Goal: Information Seeking & Learning: Check status

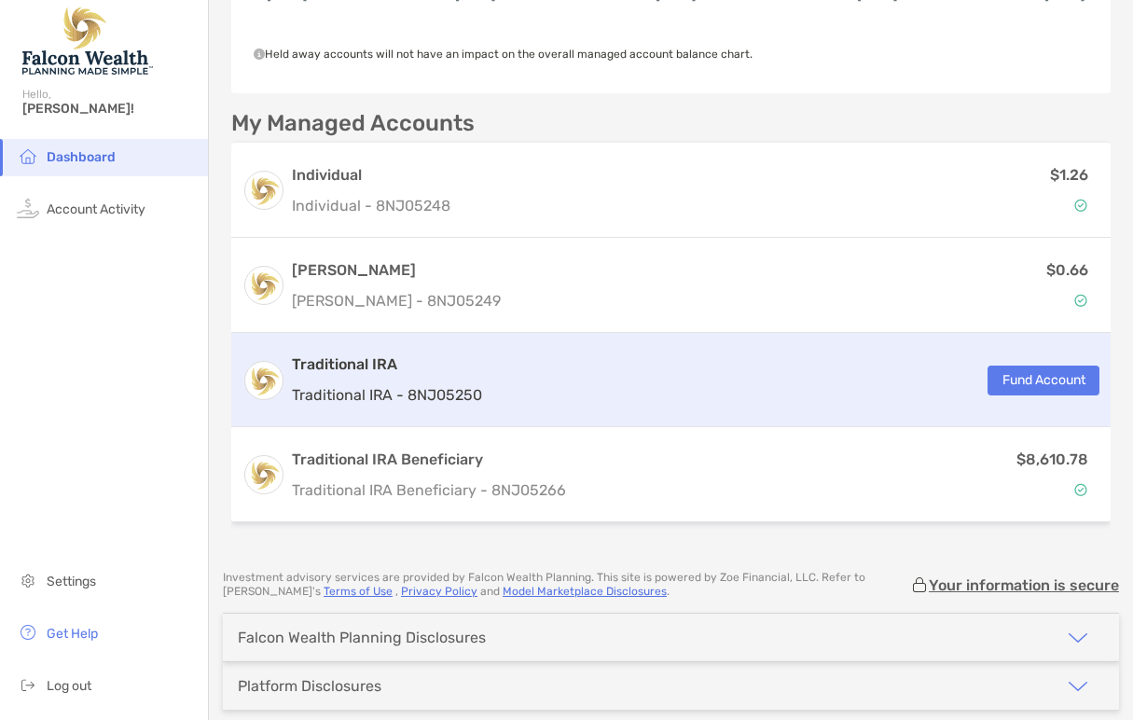
scroll to position [454, 0]
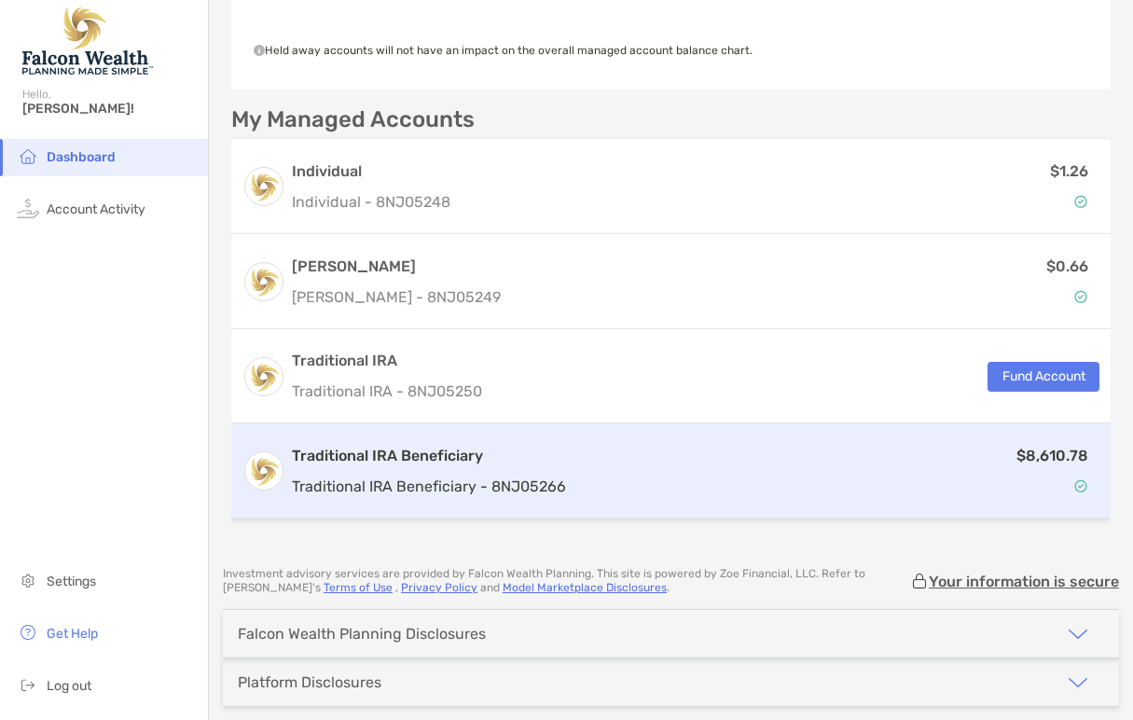
click at [859, 464] on div "$8,610.78" at bounding box center [836, 471] width 526 height 54
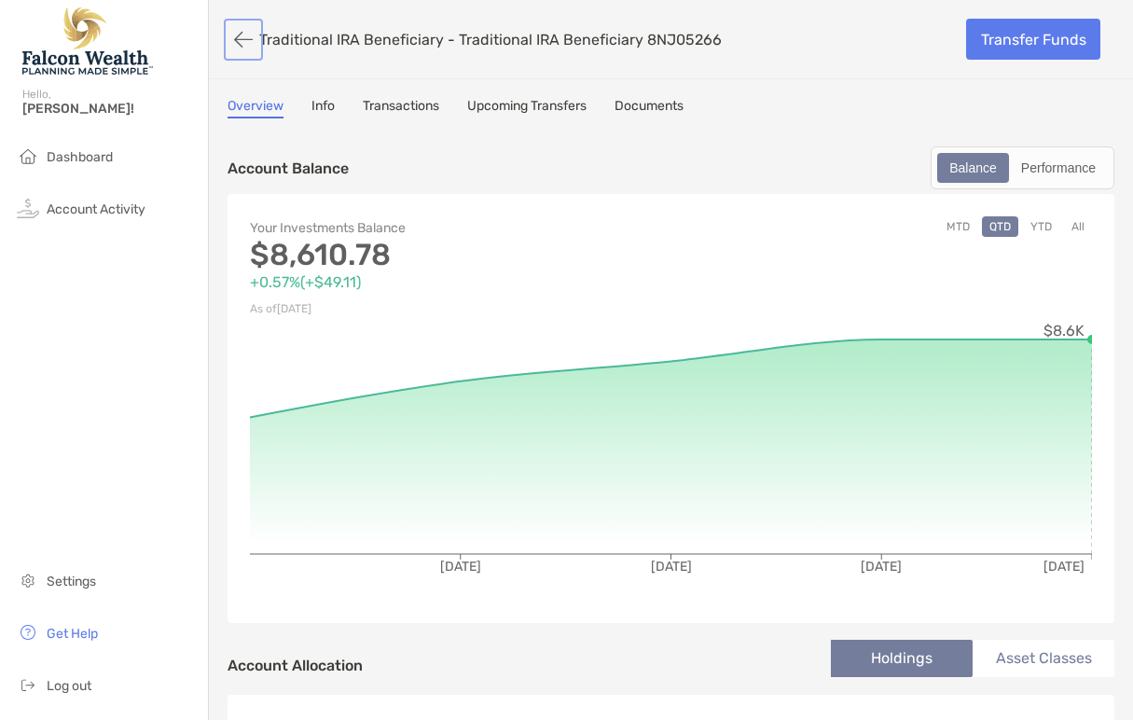
click at [240, 43] on button "button" at bounding box center [243, 39] width 32 height 34
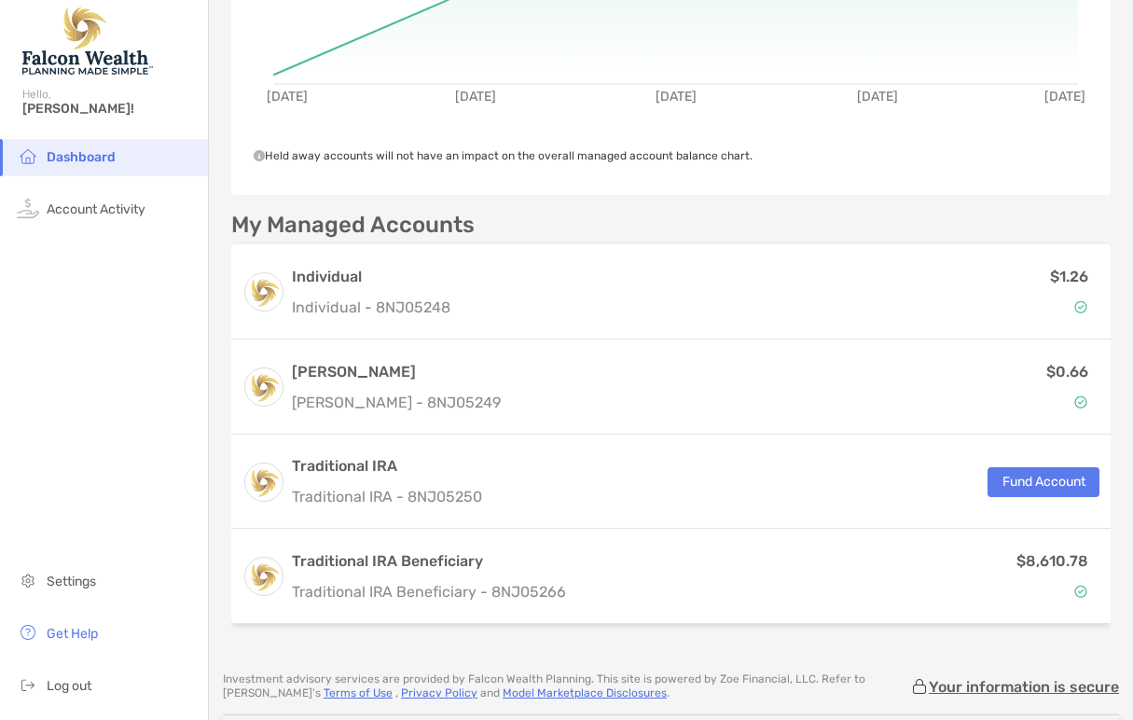
scroll to position [358, 0]
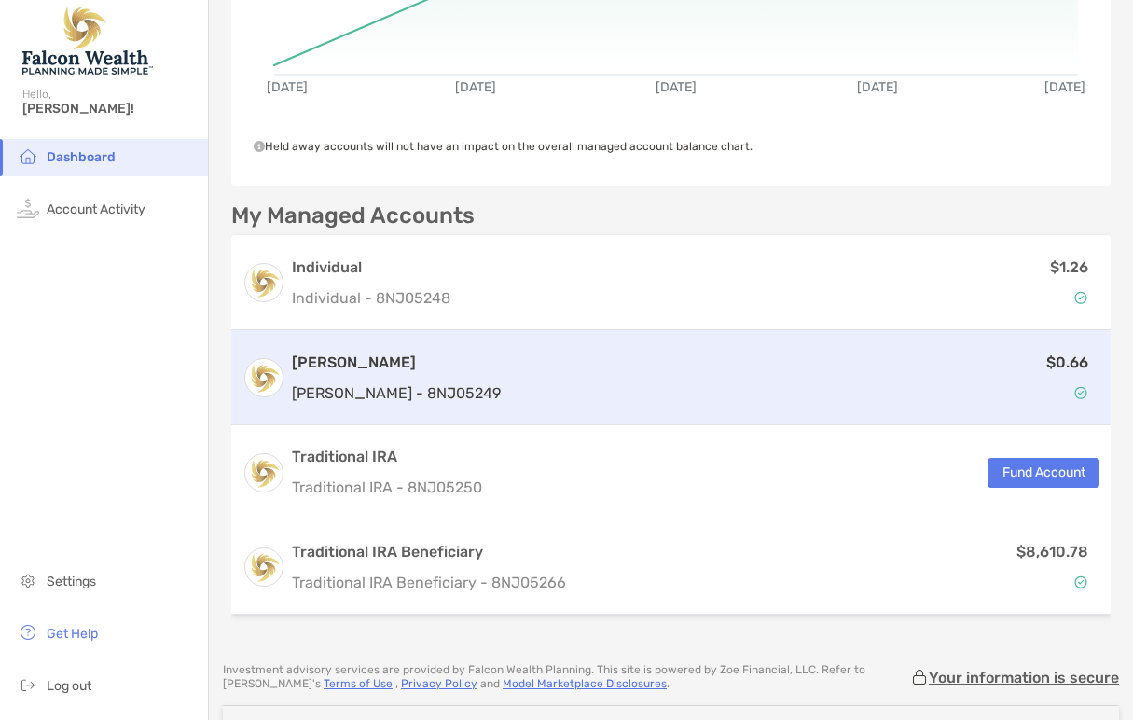
click at [1082, 398] on img at bounding box center [1080, 392] width 13 height 13
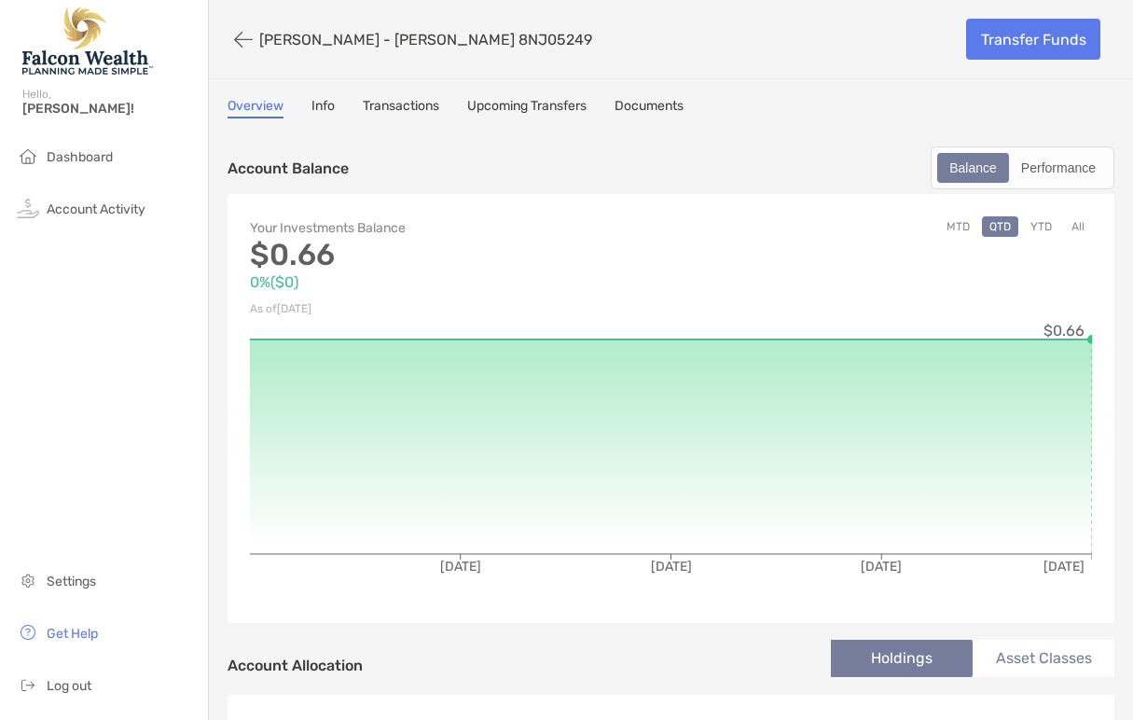
click at [53, 57] on img at bounding box center [87, 40] width 131 height 67
click at [71, 151] on span "Dashboard" at bounding box center [80, 157] width 66 height 16
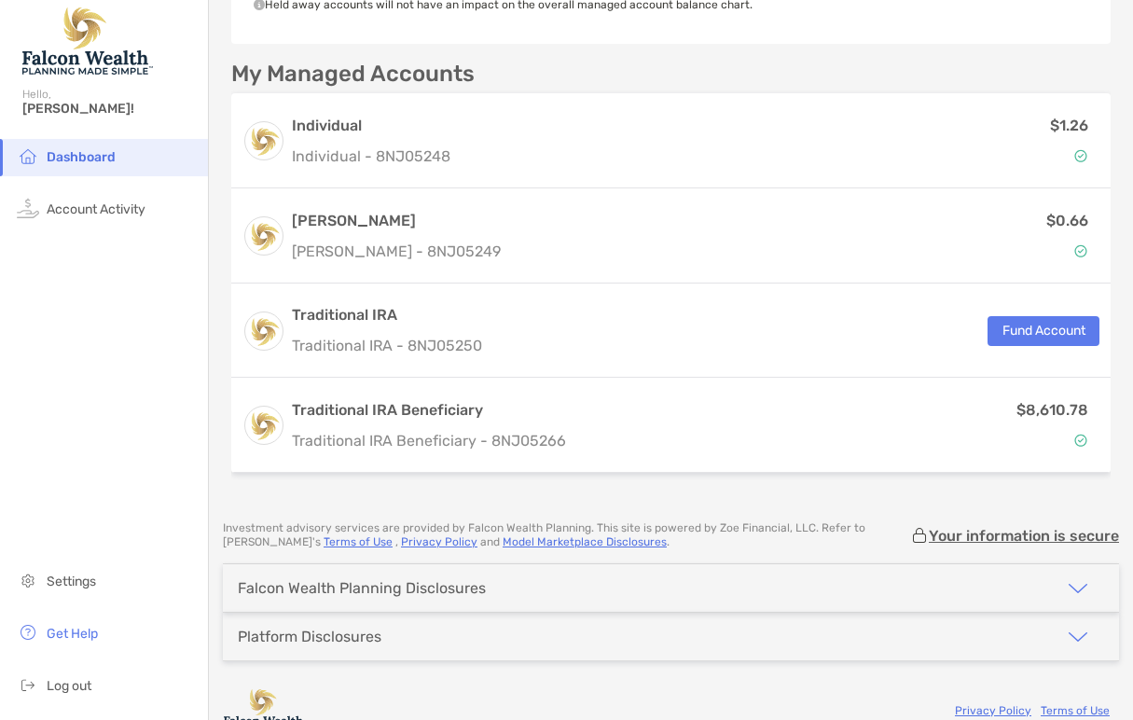
scroll to position [529, 0]
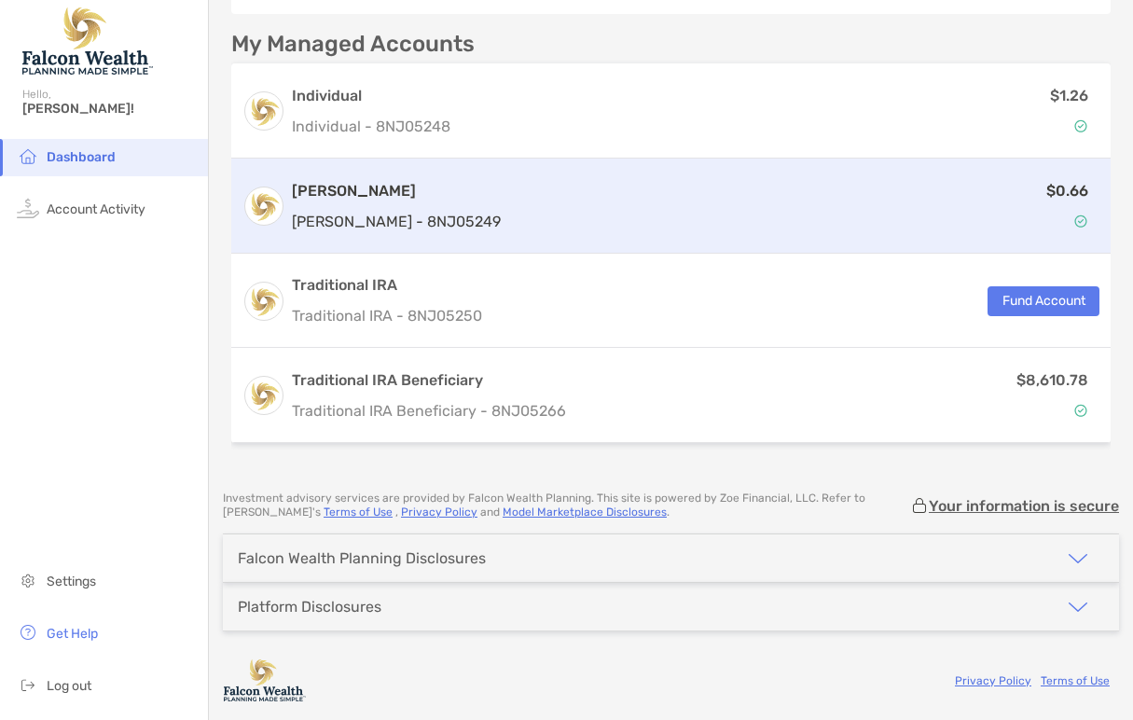
click at [861, 237] on div "[PERSON_NAME] [PERSON_NAME] - 8NJ05249 $0.66" at bounding box center [670, 205] width 879 height 95
